Goal: Use online tool/utility: Utilize a website feature to perform a specific function

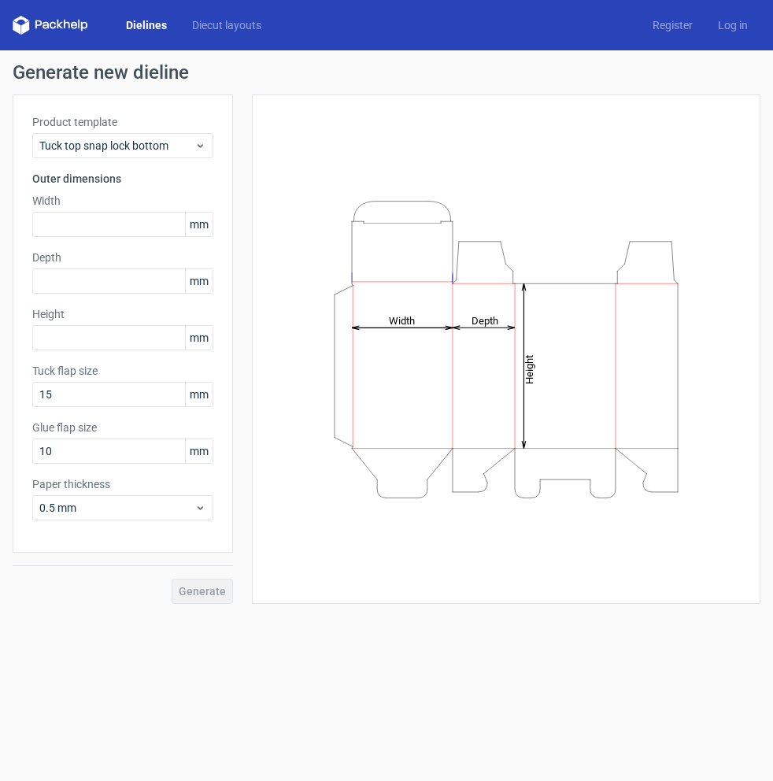
click at [519, 694] on form "Generate new dieline Product template Tuck top snap lock bottom Outer dimension…" at bounding box center [386, 415] width 773 height 730
click at [636, 699] on form "Generate new dieline Product template Tuck top snap lock bottom Outer dimension…" at bounding box center [386, 415] width 773 height 730
click at [78, 229] on input "text" at bounding box center [122, 224] width 181 height 25
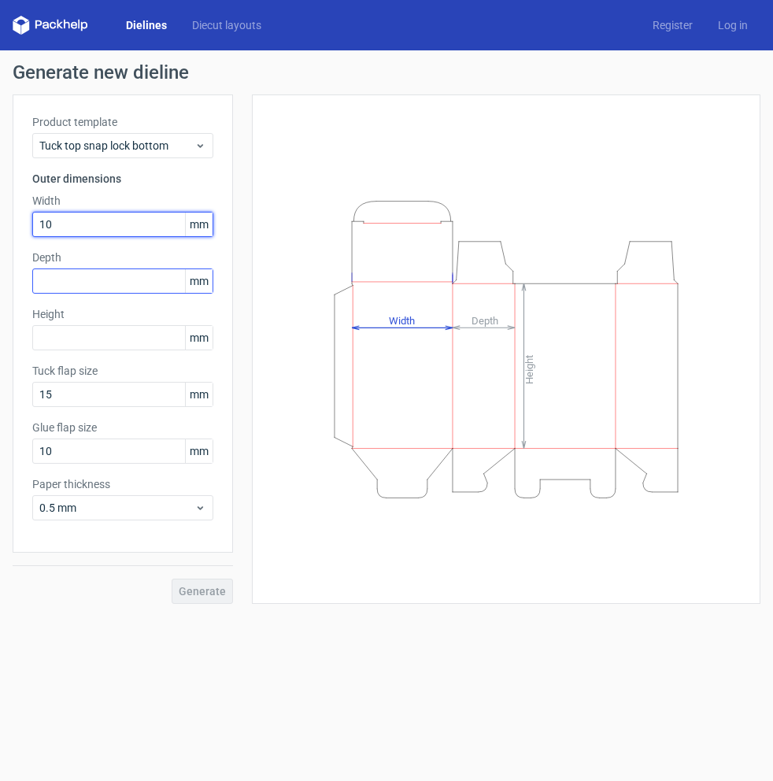
type input "10"
click at [72, 283] on div "Depth mm" at bounding box center [122, 272] width 181 height 44
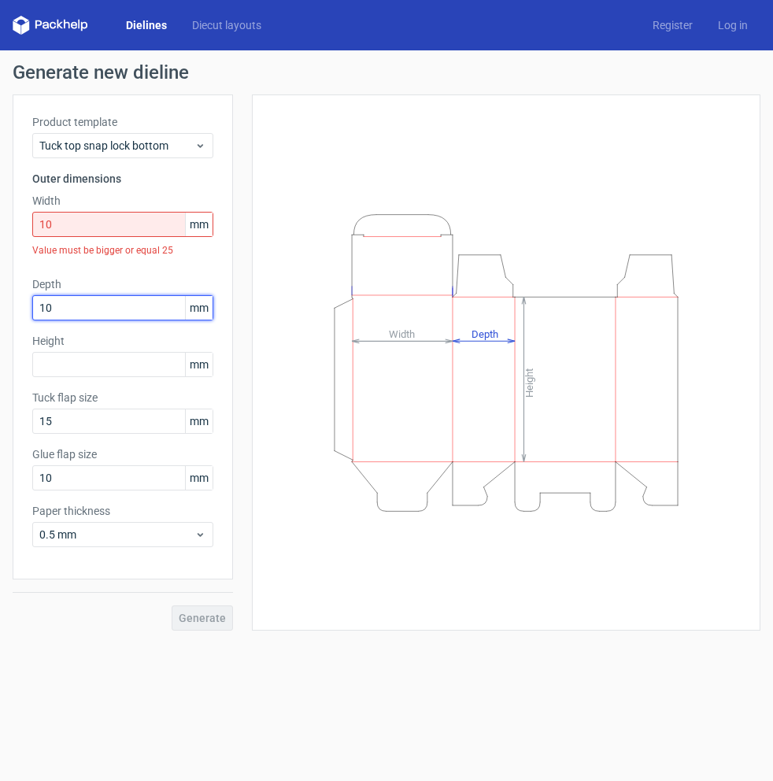
type input "10"
click at [72, 230] on input "10" at bounding box center [122, 224] width 181 height 25
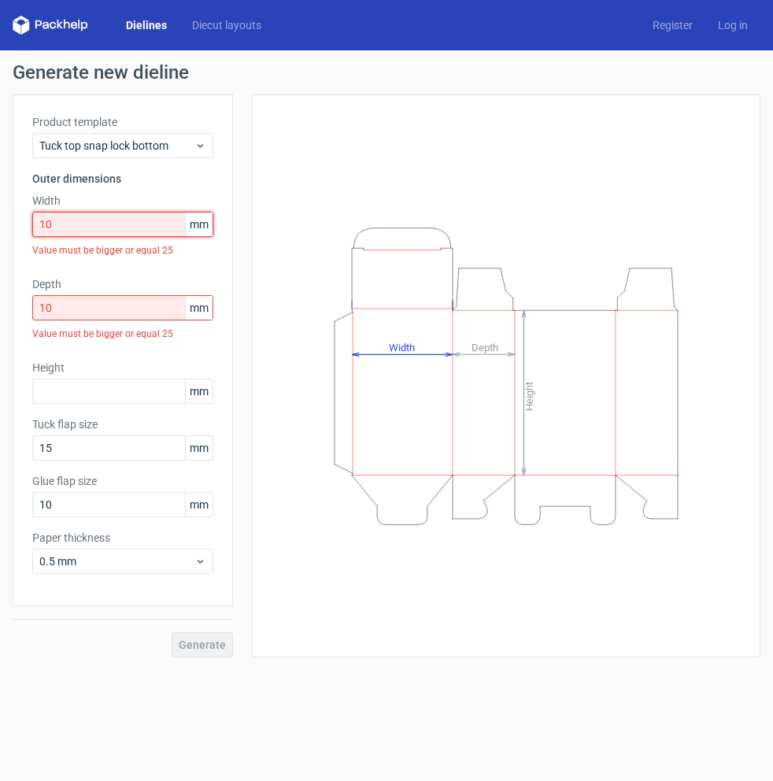
type input "1"
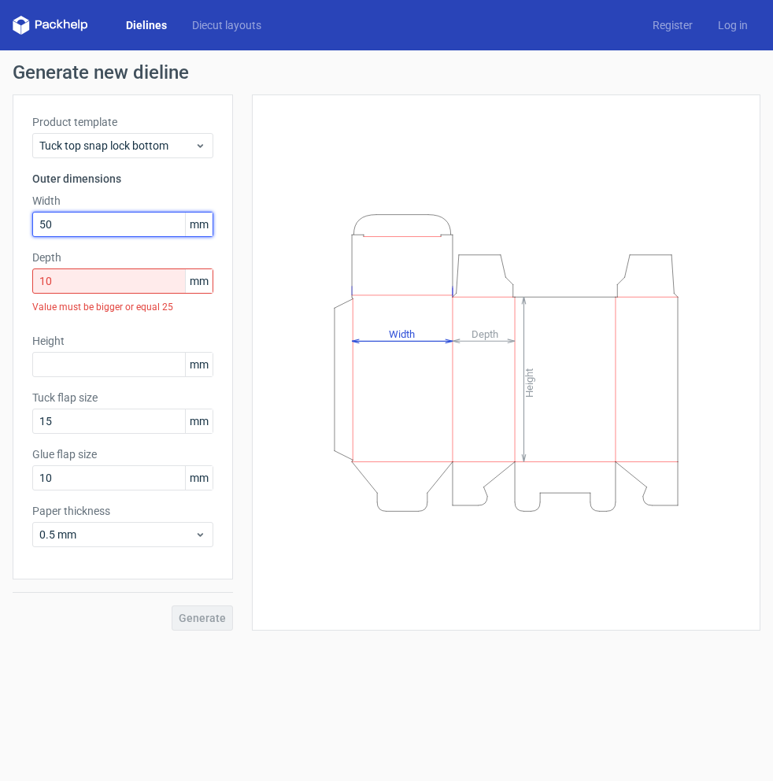
type input "50"
click at [55, 285] on input "10" at bounding box center [122, 280] width 181 height 25
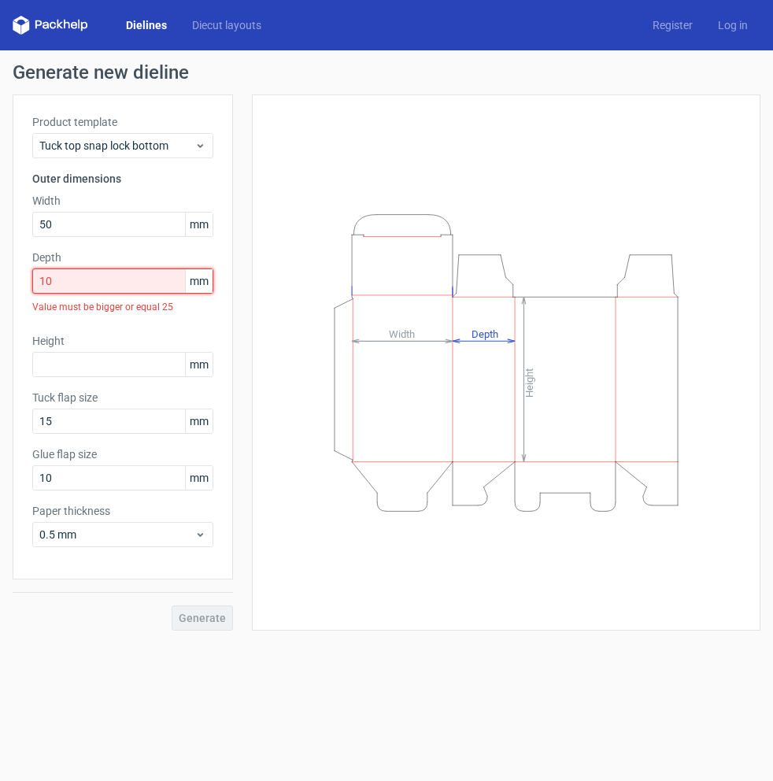
type input "1"
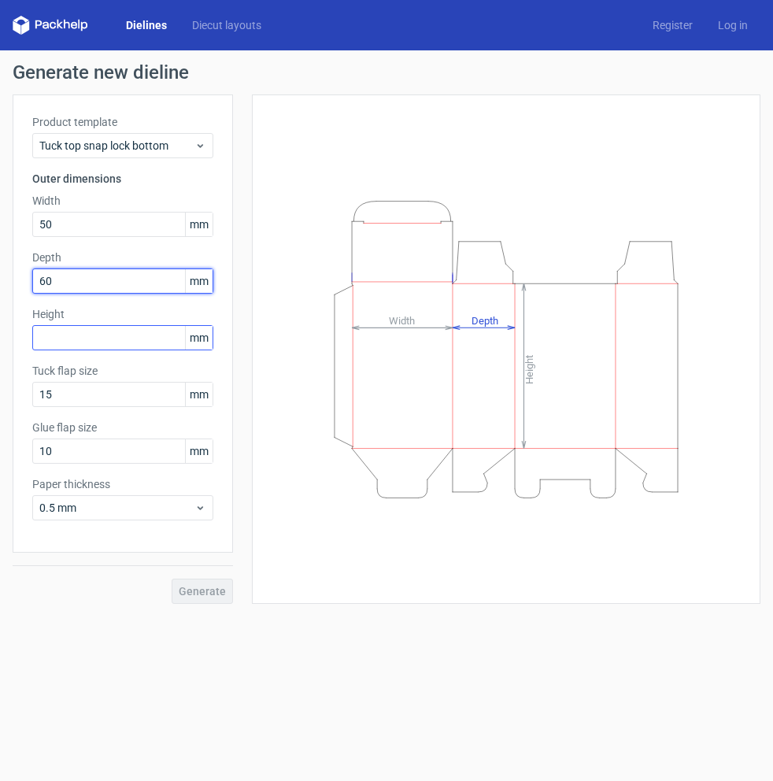
type input "60"
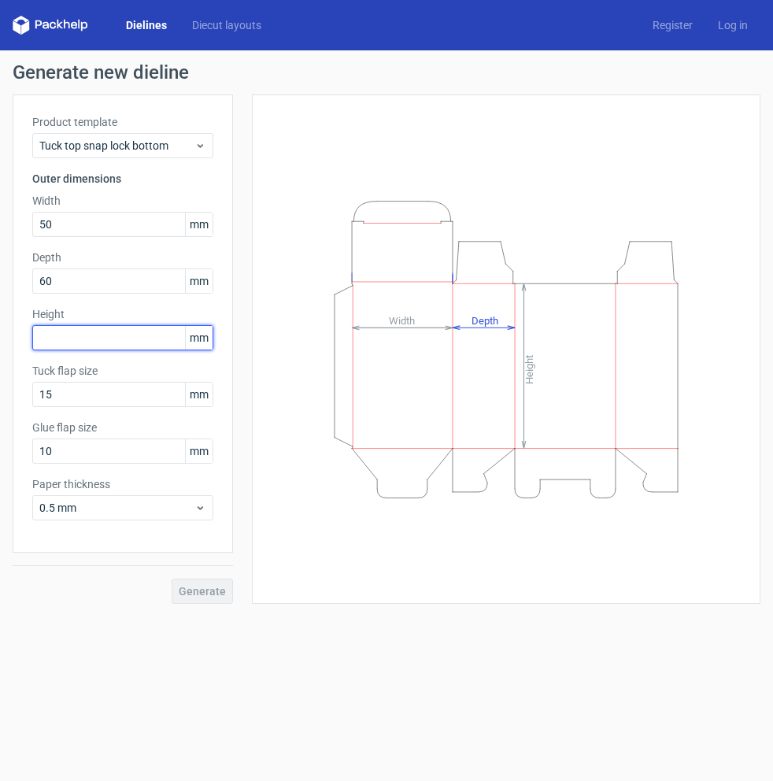
click at [67, 336] on input "text" at bounding box center [122, 337] width 181 height 25
type input "100"
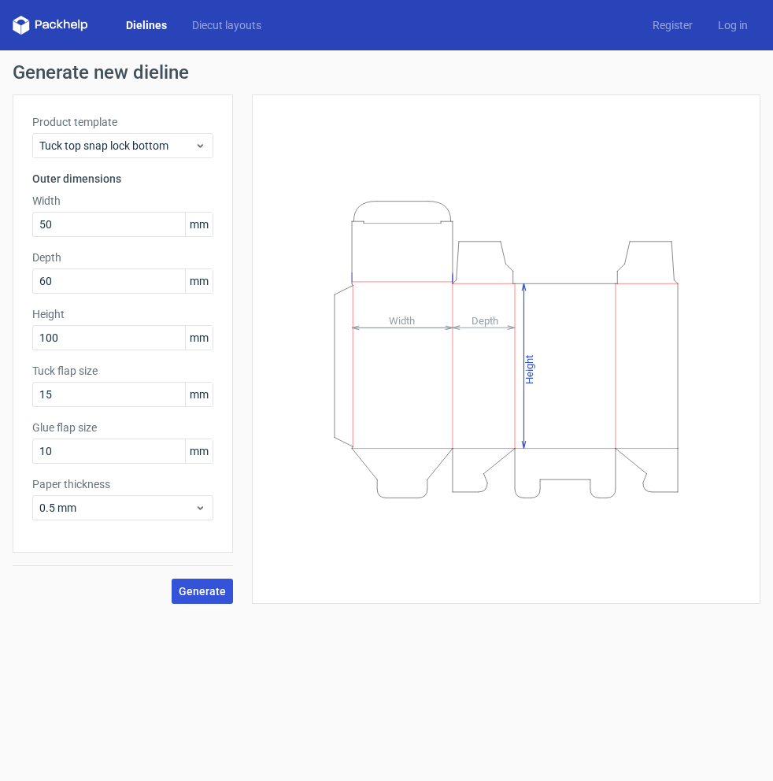
click at [205, 586] on span "Generate" at bounding box center [202, 591] width 47 height 11
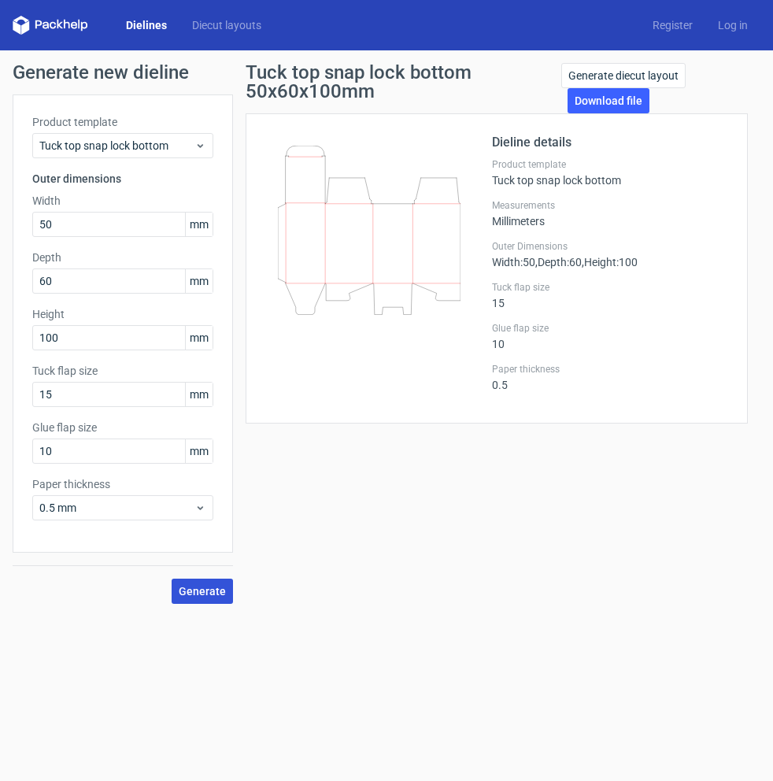
click at [198, 593] on span "Generate" at bounding box center [202, 591] width 47 height 11
click at [183, 136] on div "Tuck top snap lock bottom" at bounding box center [122, 145] width 181 height 25
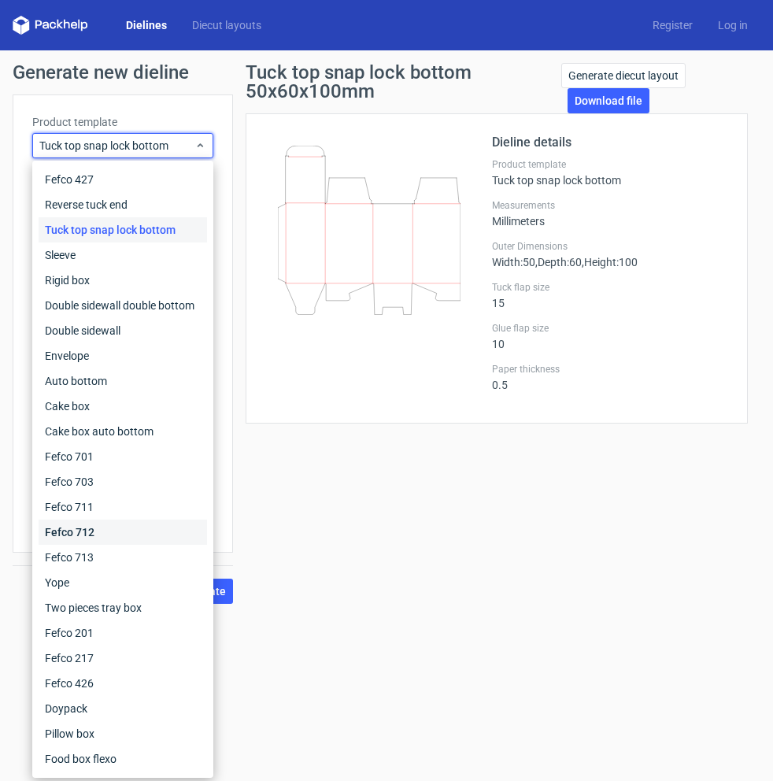
click at [105, 519] on div "Fefco 712" at bounding box center [123, 531] width 168 height 25
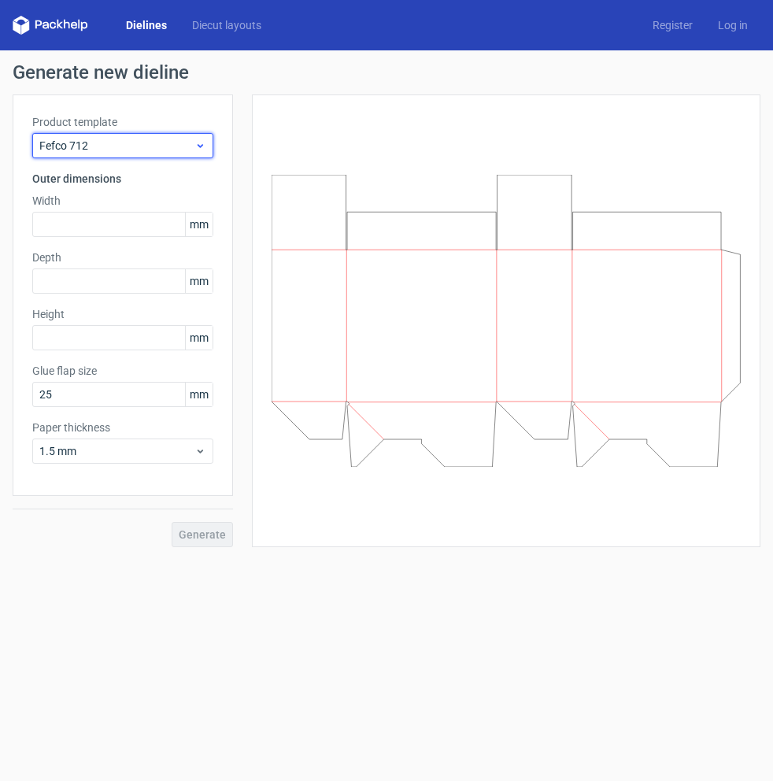
click at [156, 148] on span "Fefco 712" at bounding box center [116, 146] width 155 height 16
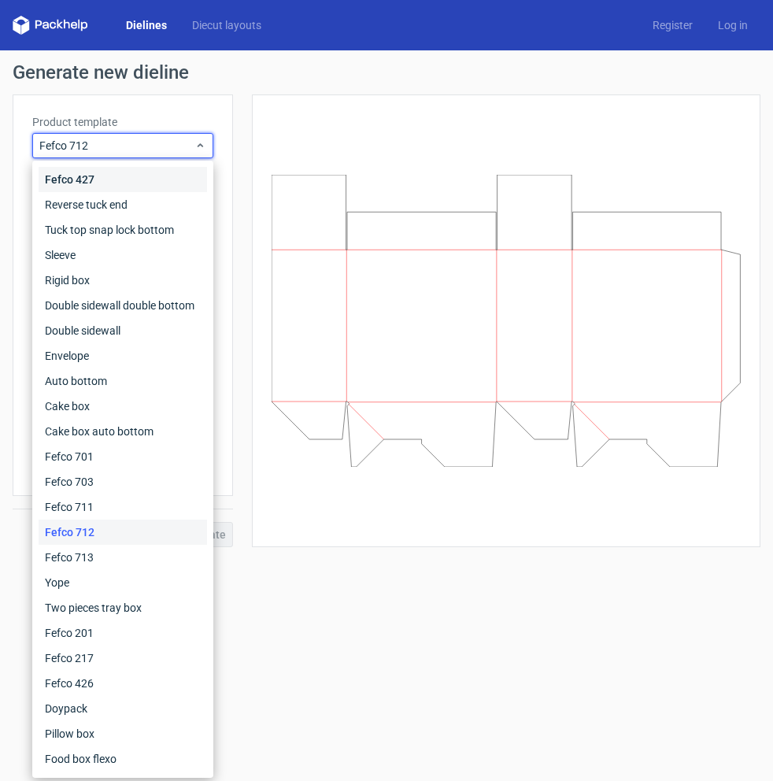
click at [130, 183] on div "Fefco 427" at bounding box center [123, 179] width 168 height 25
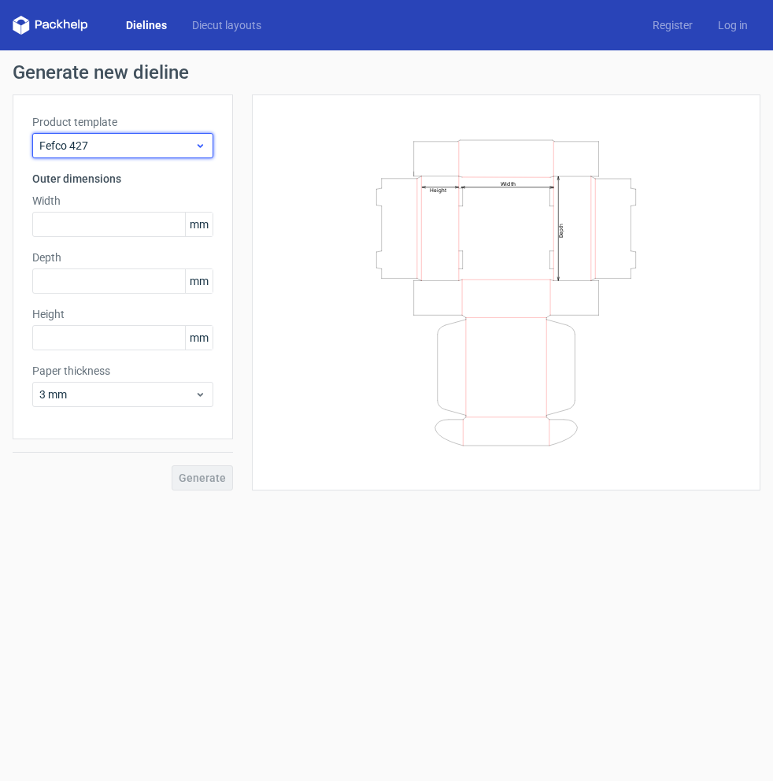
click at [161, 145] on span "Fefco 427" at bounding box center [116, 146] width 155 height 16
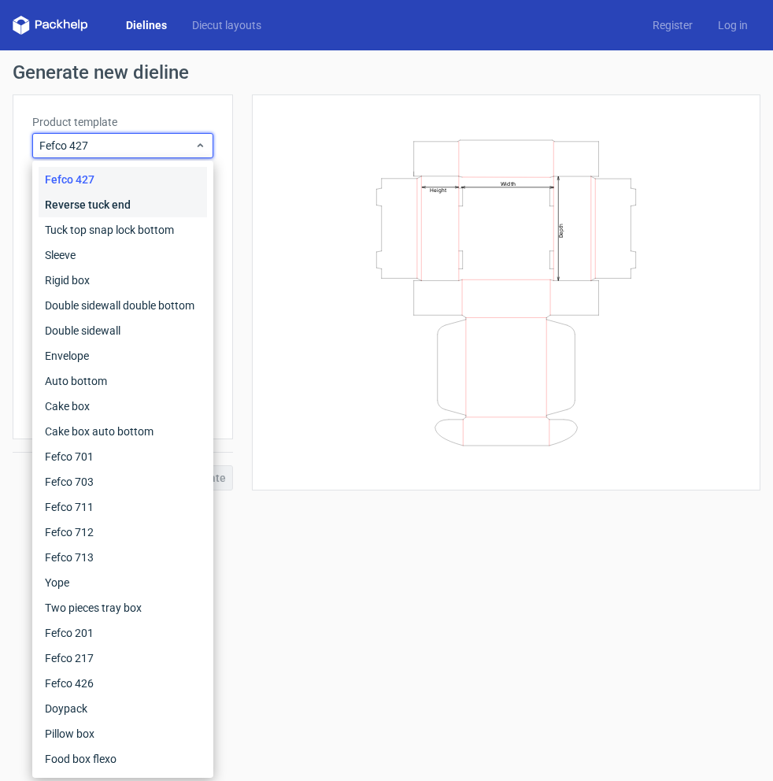
click at [140, 201] on div "Reverse tuck end" at bounding box center [123, 204] width 168 height 25
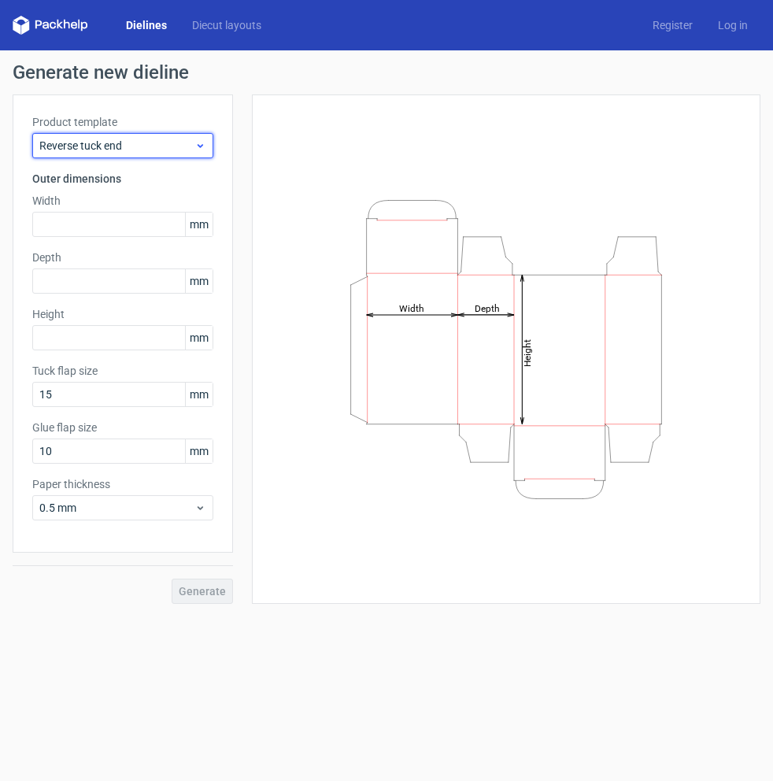
click at [142, 140] on span "Reverse tuck end" at bounding box center [116, 146] width 155 height 16
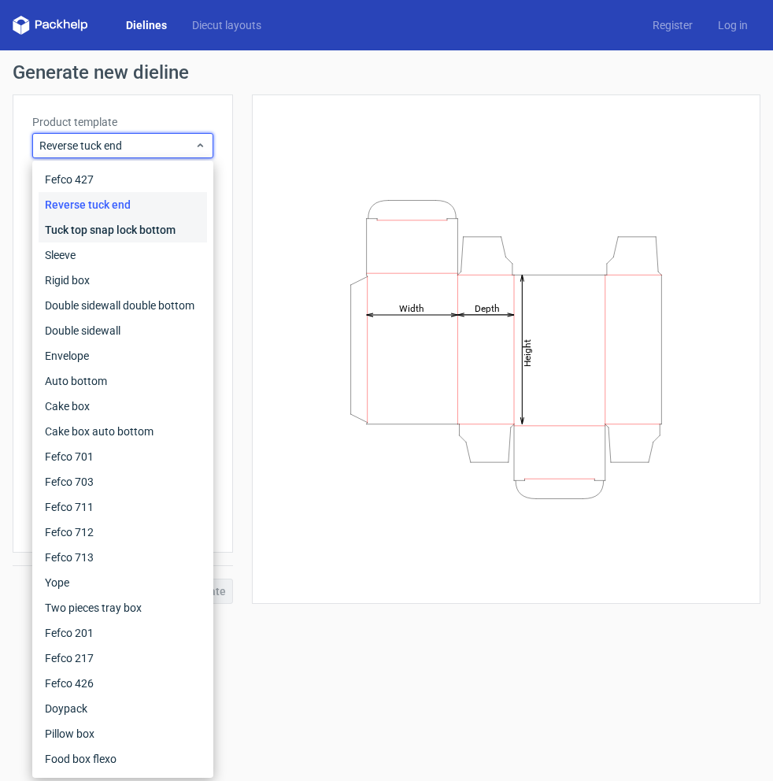
click at [127, 225] on div "Tuck top snap lock bottom" at bounding box center [123, 229] width 168 height 25
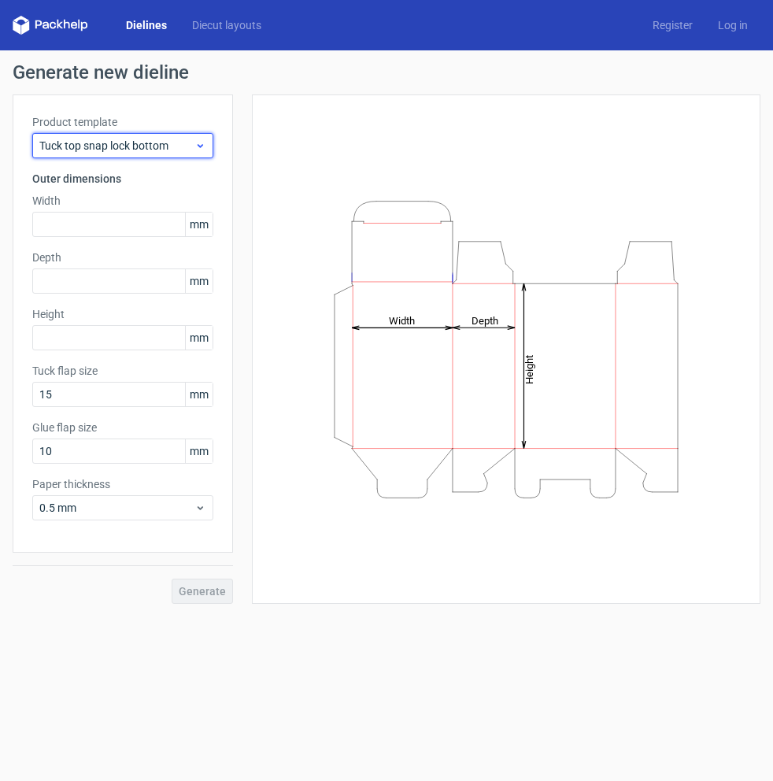
click at [137, 150] on span "Tuck top snap lock bottom" at bounding box center [116, 146] width 155 height 16
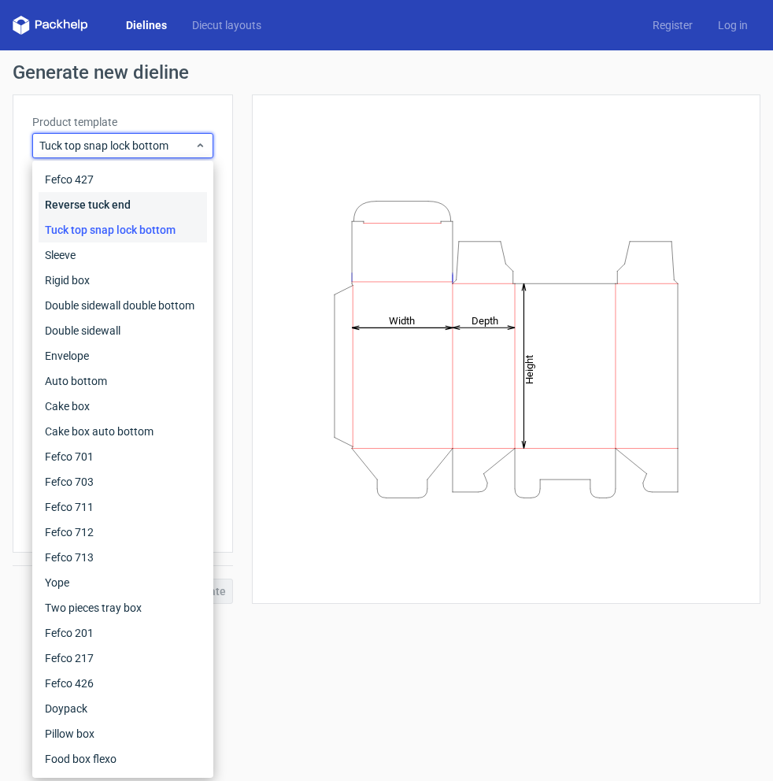
click at [125, 196] on div "Reverse tuck end" at bounding box center [123, 204] width 168 height 25
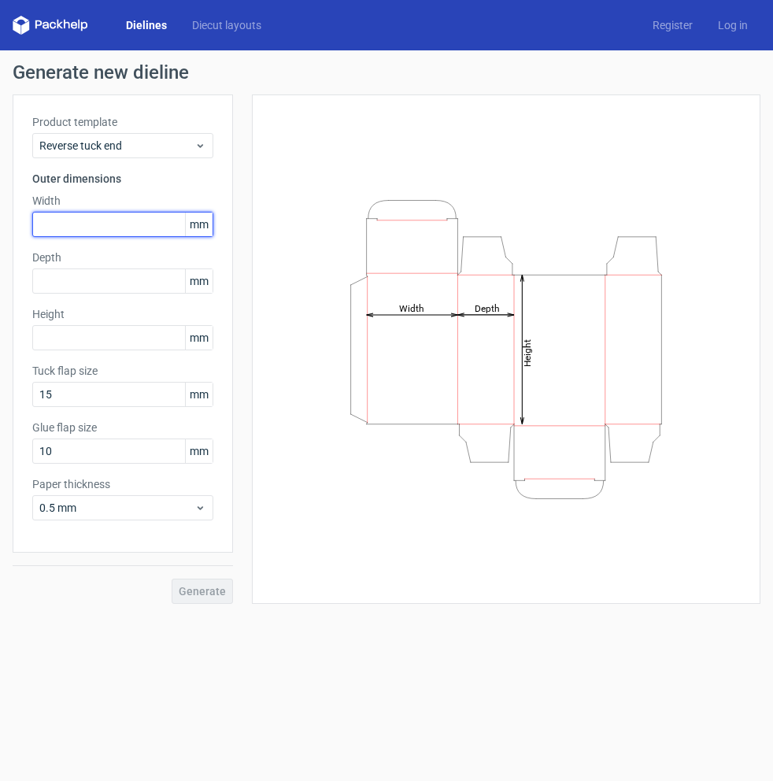
click at [120, 225] on input "text" at bounding box center [122, 224] width 181 height 25
type input "100"
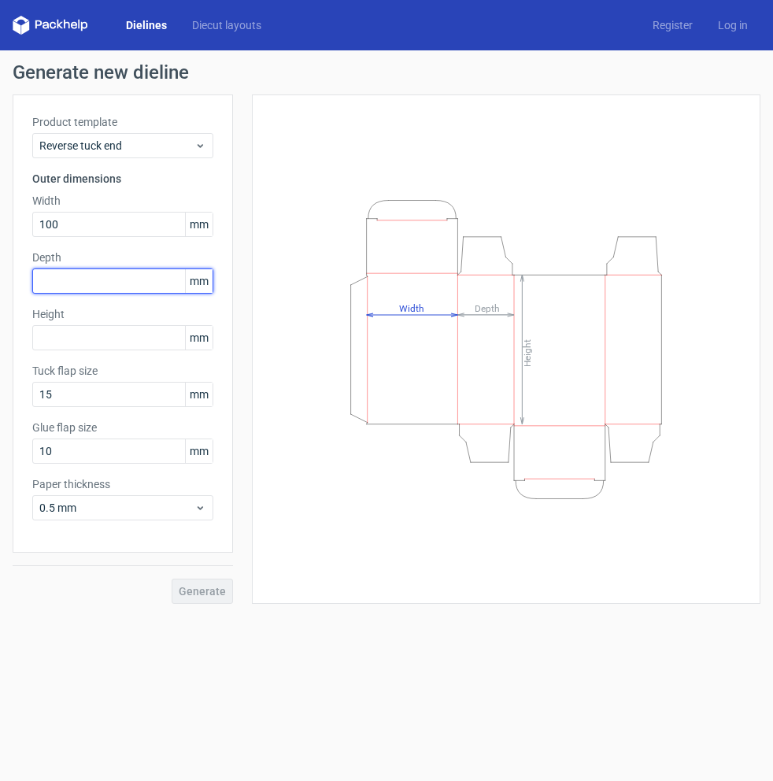
click at [116, 287] on input "text" at bounding box center [122, 280] width 181 height 25
type input "100"
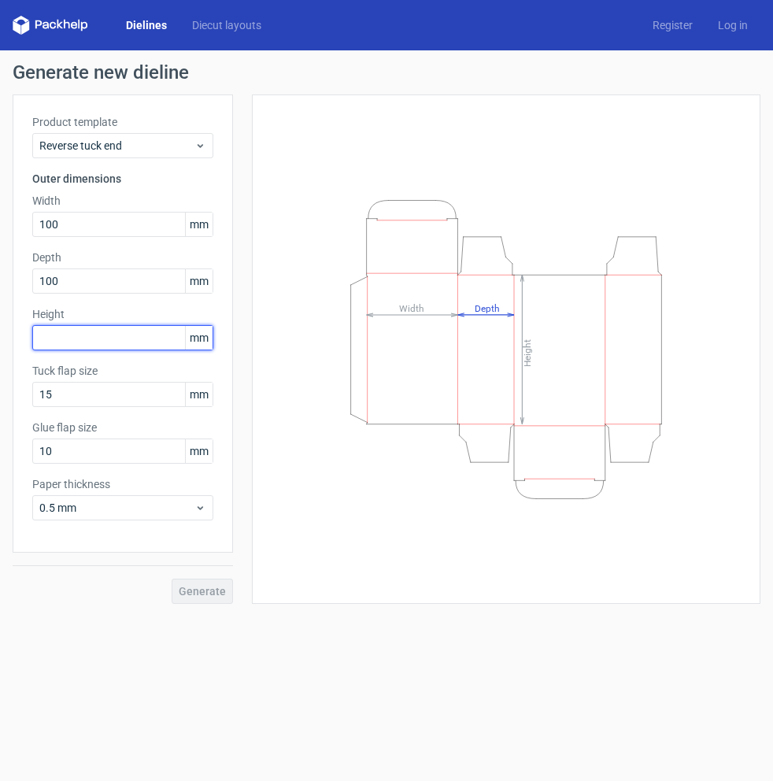
click at [115, 337] on input "text" at bounding box center [122, 337] width 181 height 25
type input "100"
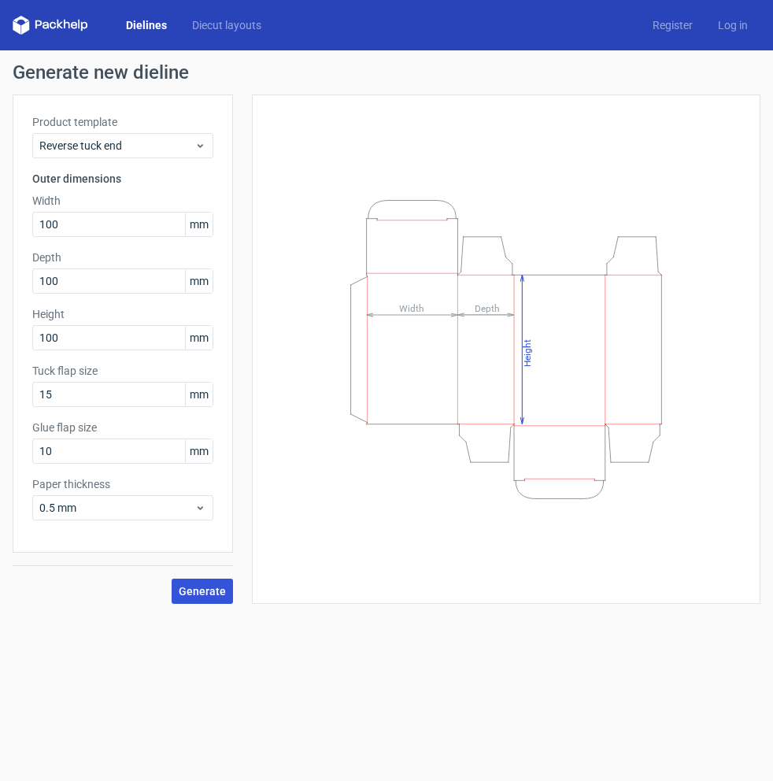
click at [204, 600] on button "Generate" at bounding box center [202, 591] width 61 height 25
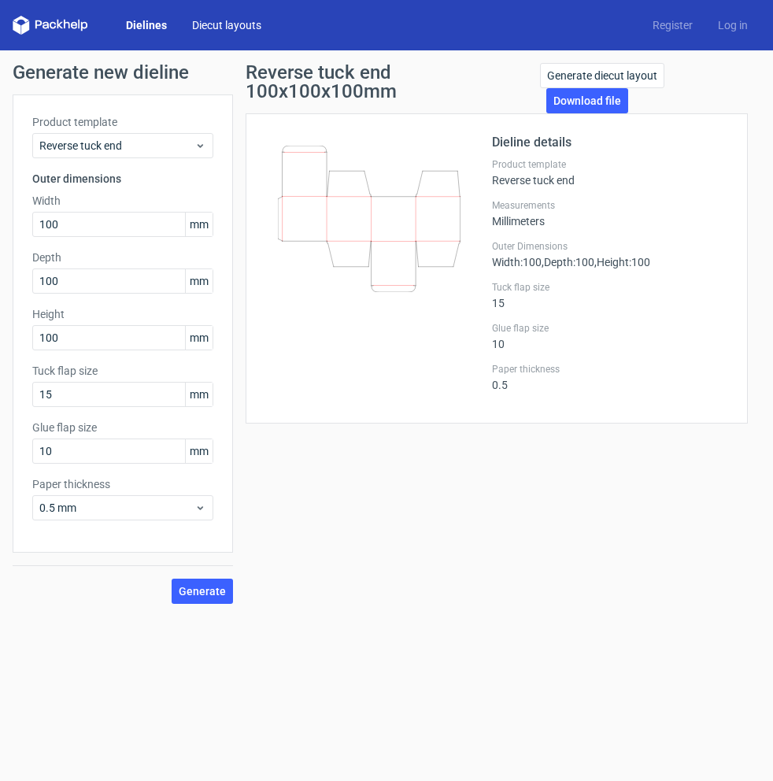
click at [226, 21] on link "Diecut layouts" at bounding box center [226, 25] width 94 height 16
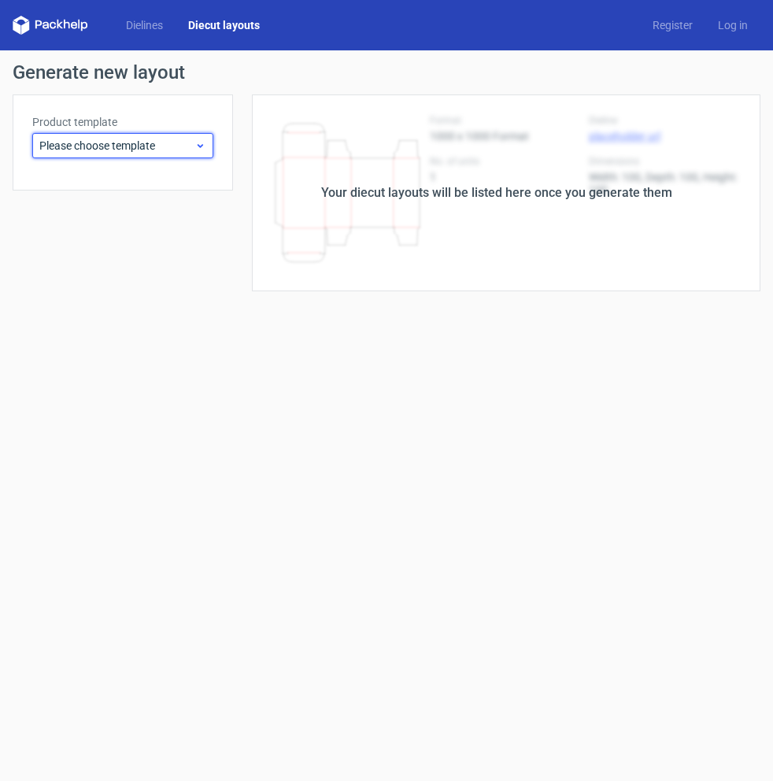
click at [185, 149] on span "Please choose template" at bounding box center [116, 146] width 155 height 16
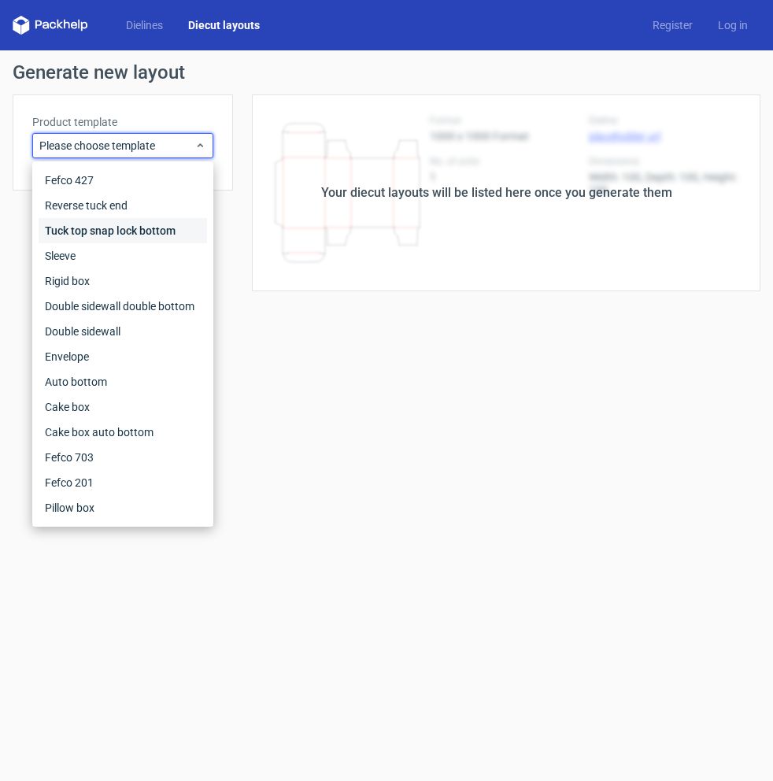
click at [151, 238] on div "Tuck top snap lock bottom" at bounding box center [123, 230] width 168 height 25
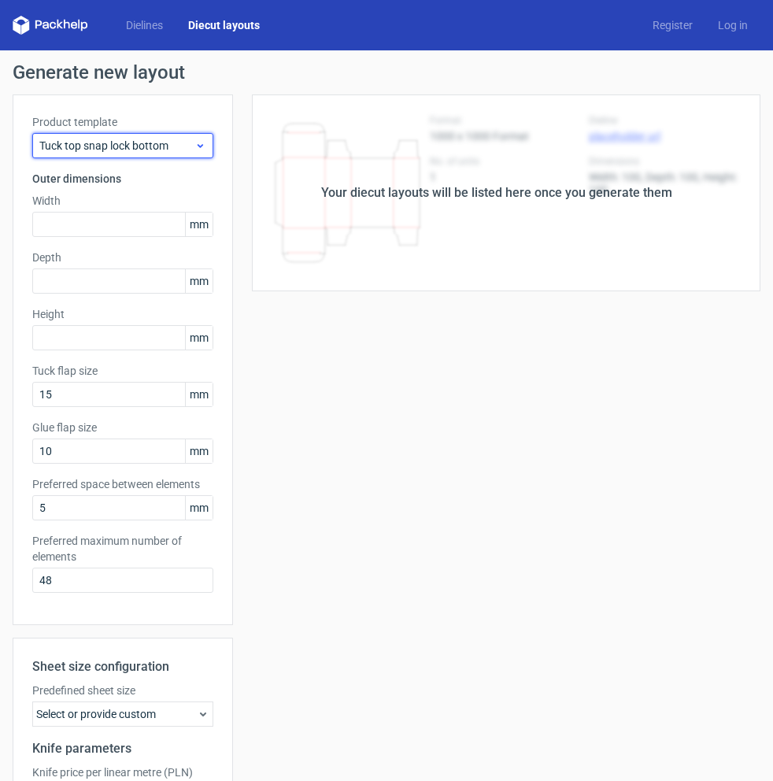
click at [133, 150] on span "Tuck top snap lock bottom" at bounding box center [116, 146] width 155 height 16
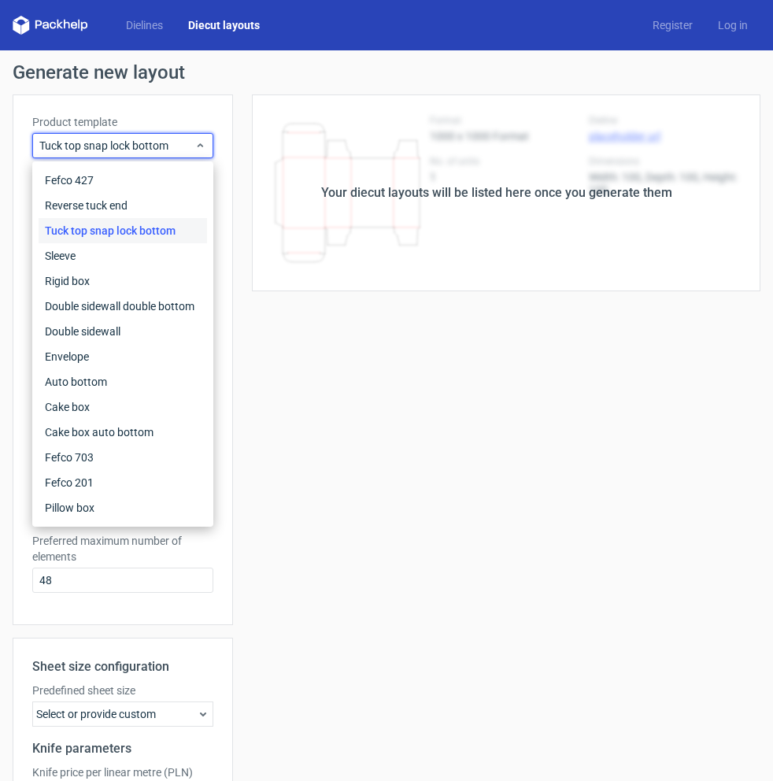
click at [293, 124] on div "Your diecut layouts will be listed here once you generate them" at bounding box center [496, 192] width 527 height 197
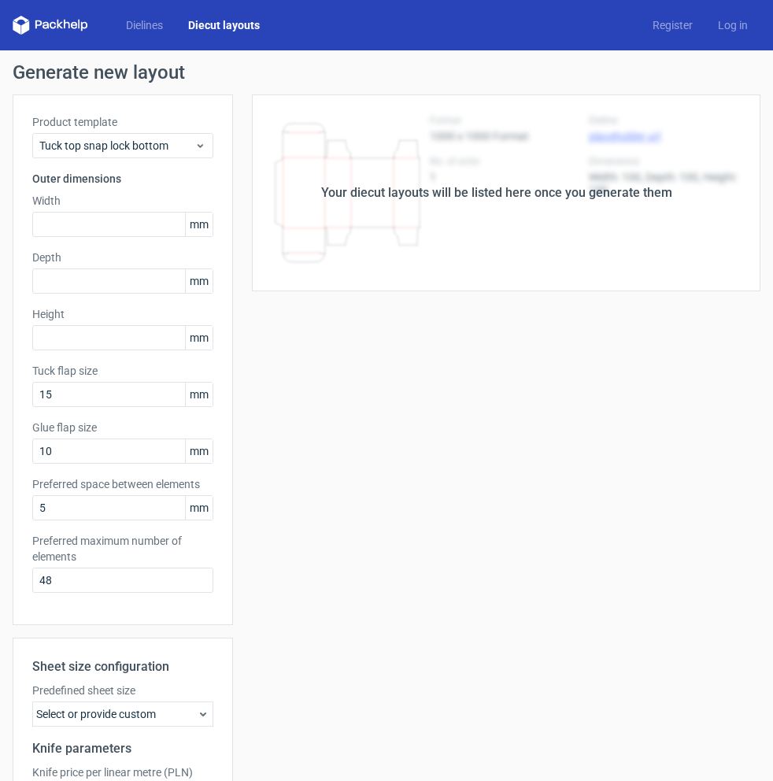
click at [575, 427] on div "Your diecut layouts will be listed here once you generate them Height Depth Wid…" at bounding box center [496, 521] width 527 height 854
click at [566, 360] on div "Your diecut layouts will be listed here once you generate them Height Depth Wid…" at bounding box center [496, 521] width 527 height 854
click at [141, 159] on div "Product template Tuck top snap lock bottom Outer dimensions Width mm Depth mm H…" at bounding box center [123, 359] width 220 height 530
click at [155, 140] on span "Tuck top snap lock bottom" at bounding box center [116, 146] width 155 height 16
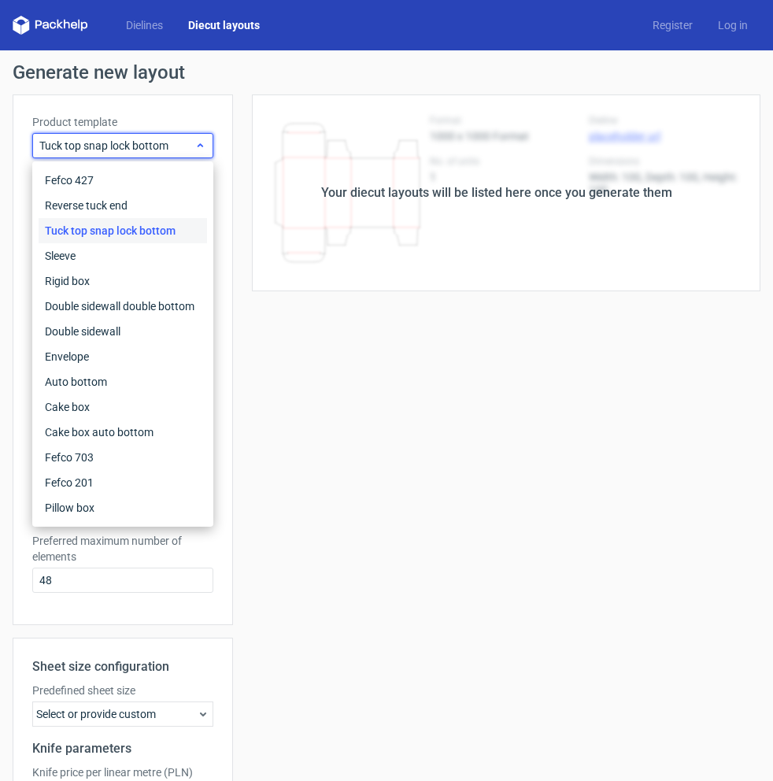
click at [155, 140] on span "Tuck top snap lock bottom" at bounding box center [116, 146] width 155 height 16
